Goal: Transaction & Acquisition: Subscribe to service/newsletter

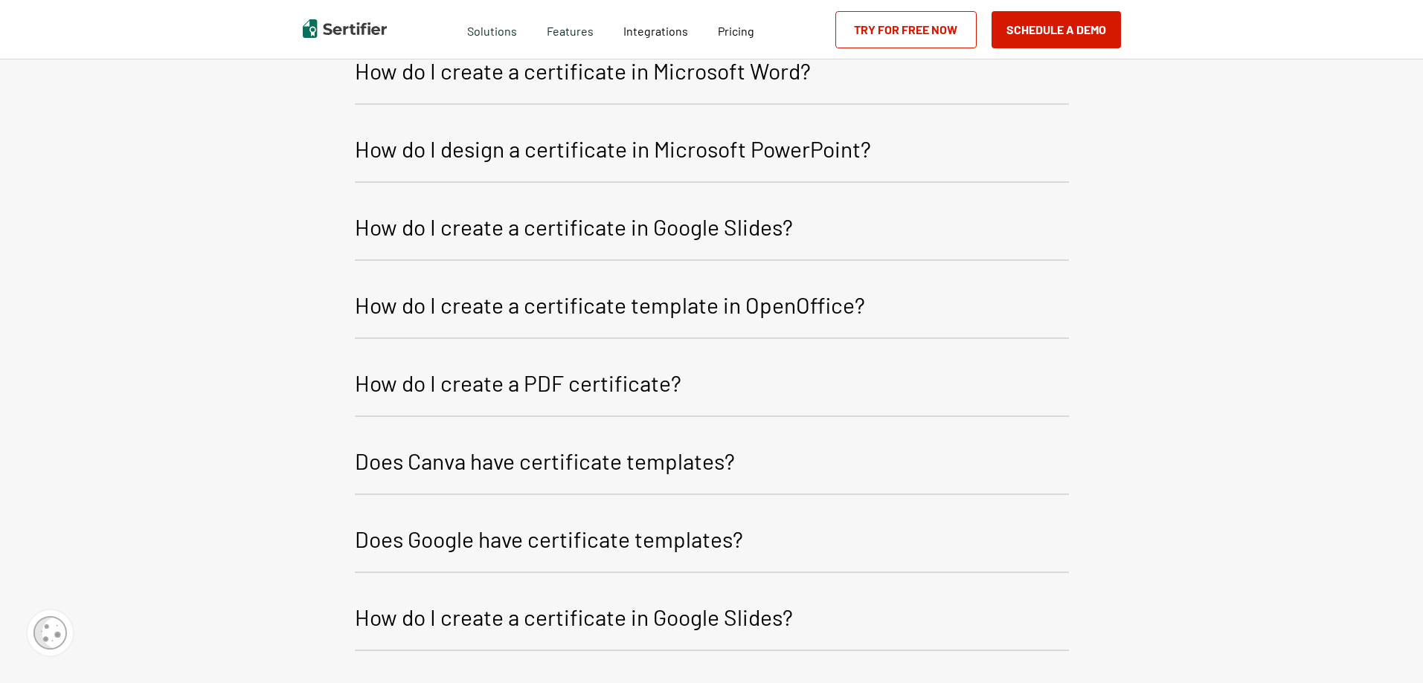
scroll to position [952, 0]
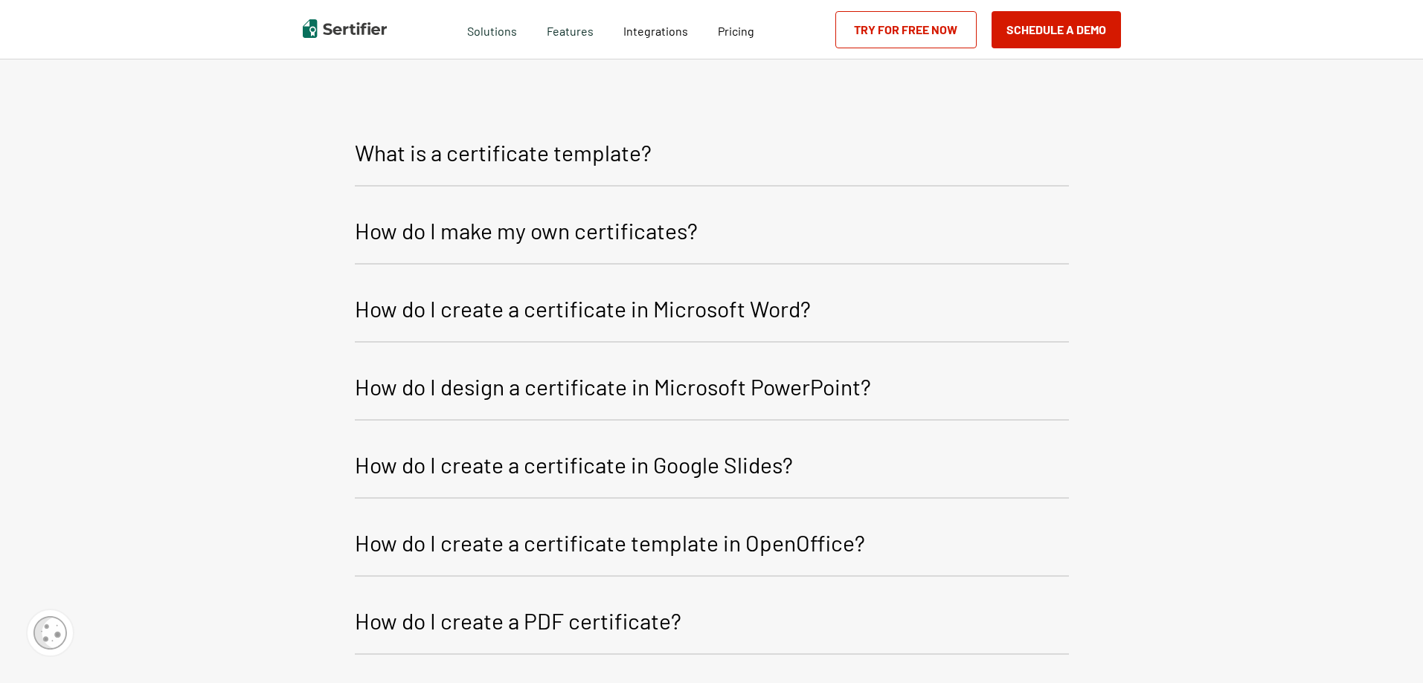
click at [593, 236] on p "How do I make my own certificates?" at bounding box center [526, 231] width 343 height 36
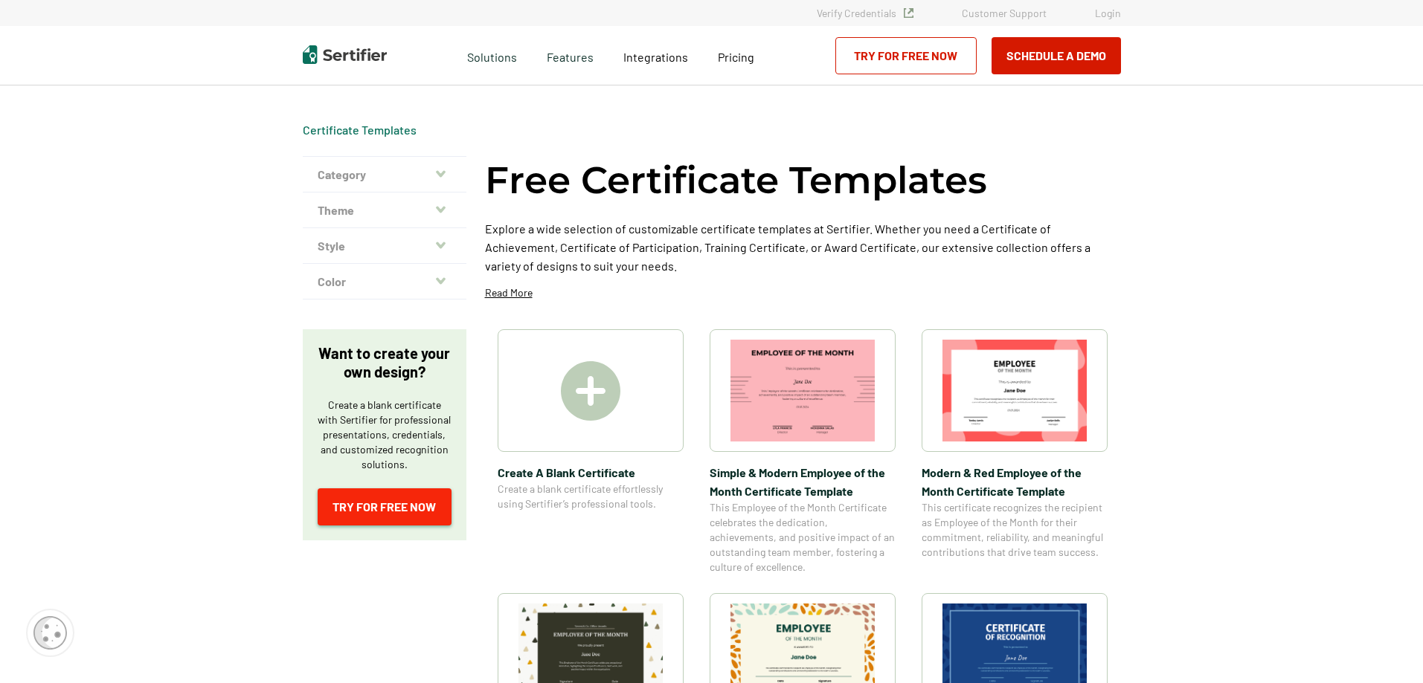
click at [359, 510] on link "Try for Free Now" at bounding box center [385, 507] width 134 height 37
